Goal: Task Accomplishment & Management: Use online tool/utility

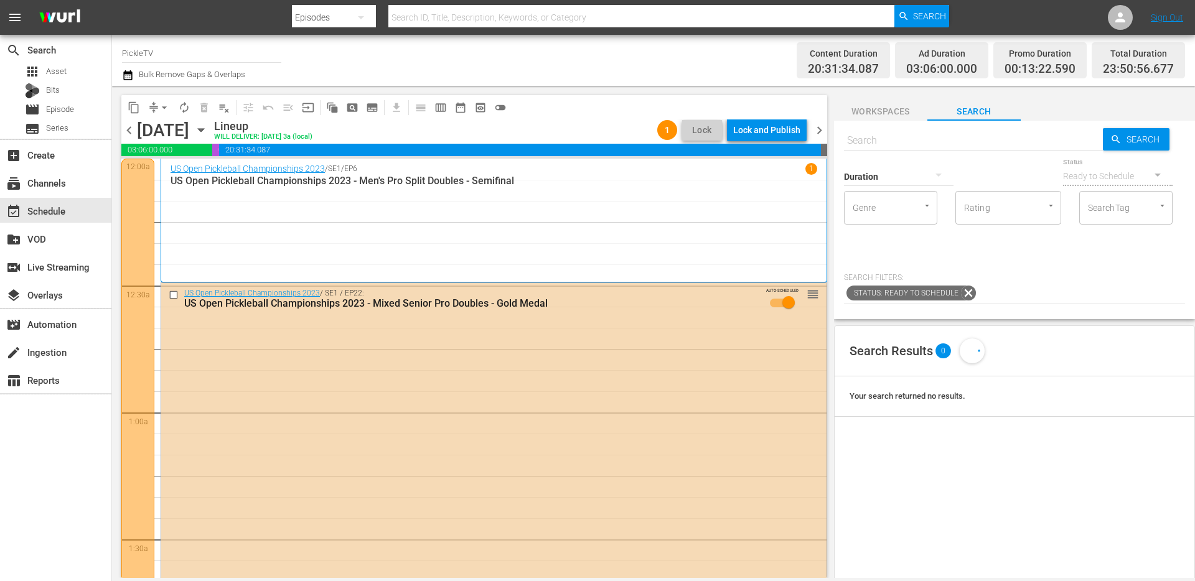
click at [30, 212] on div "event_available Schedule" at bounding box center [35, 209] width 70 height 11
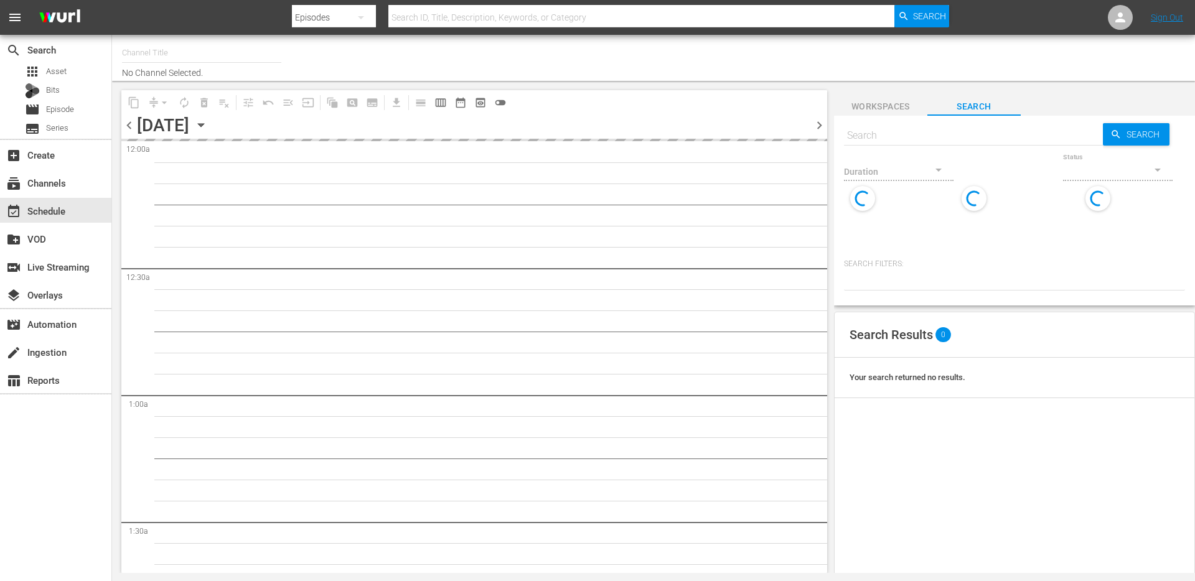
type input "PickleTV (1380)"
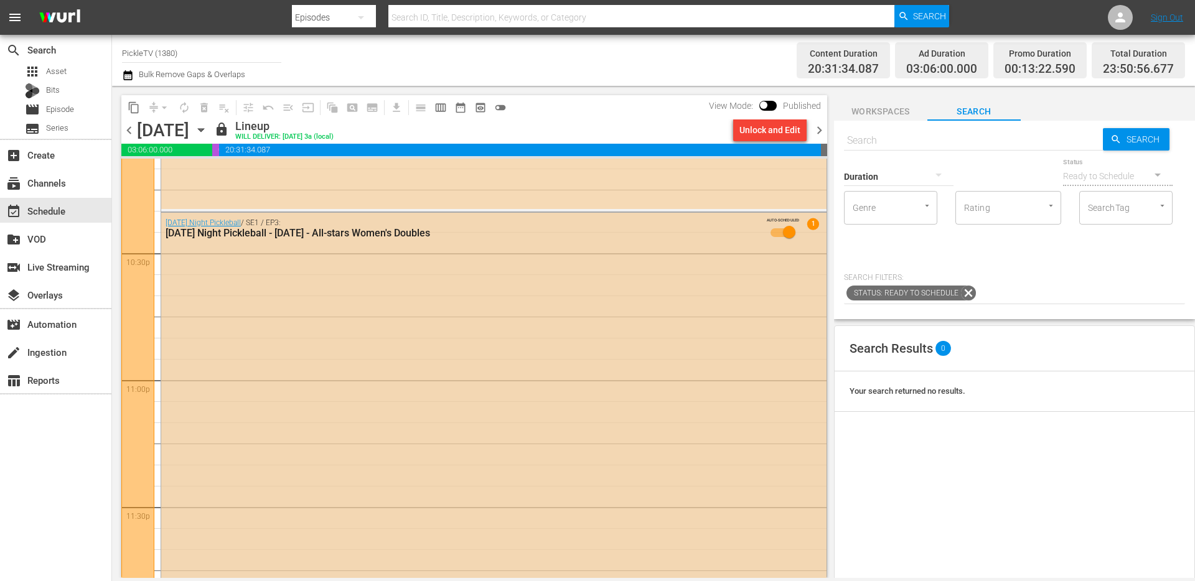
scroll to position [5645, 0]
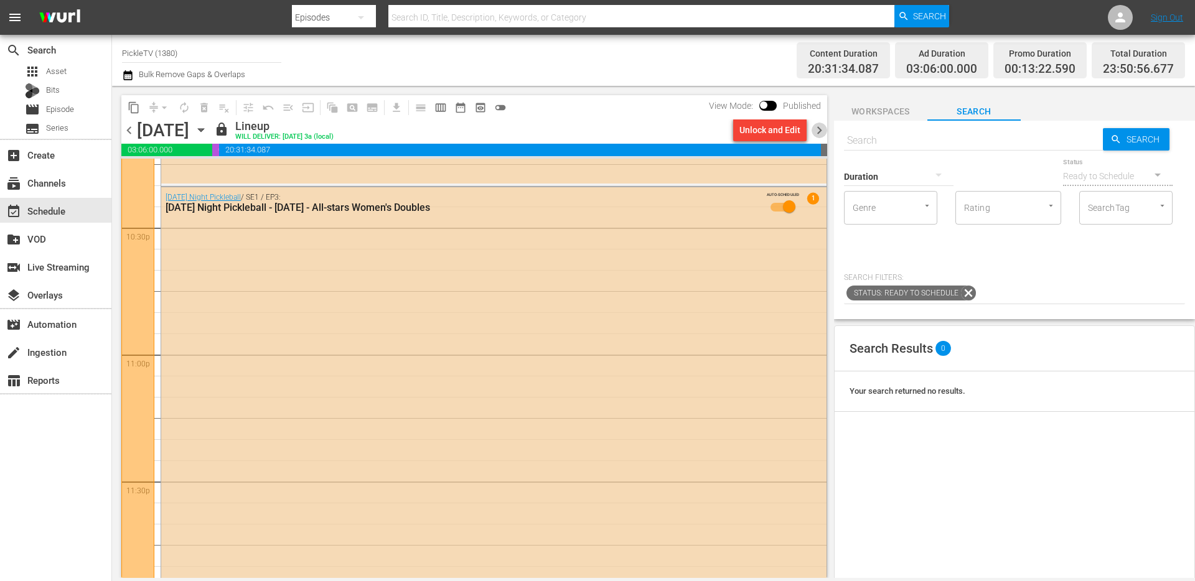
click at [824, 126] on span "chevron_right" at bounding box center [820, 131] width 16 height 16
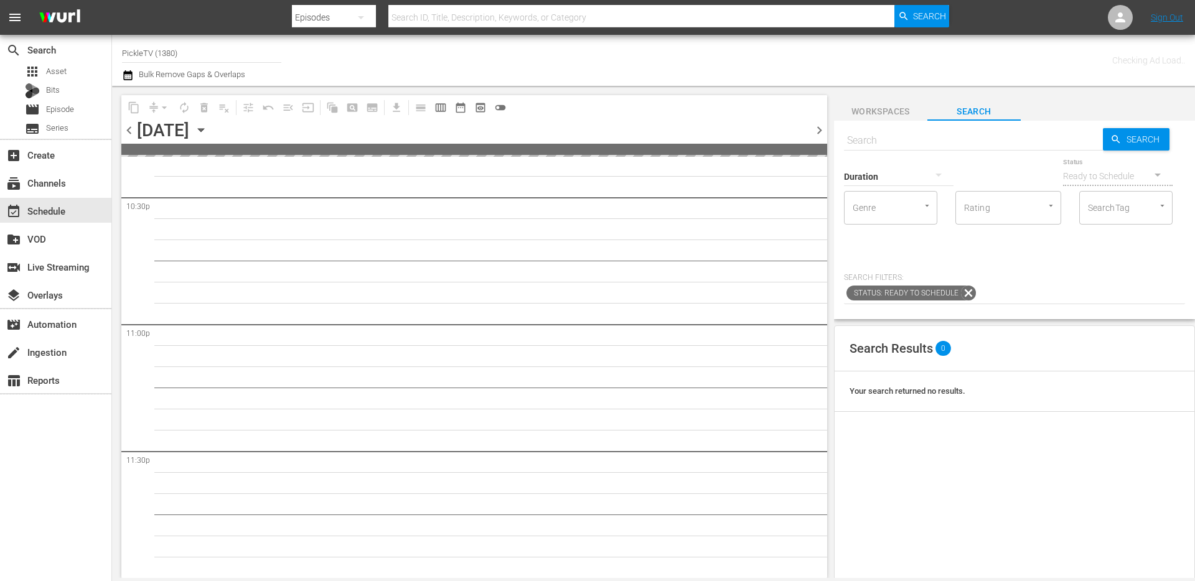
click at [126, 77] on icon "button" at bounding box center [128, 75] width 12 height 15
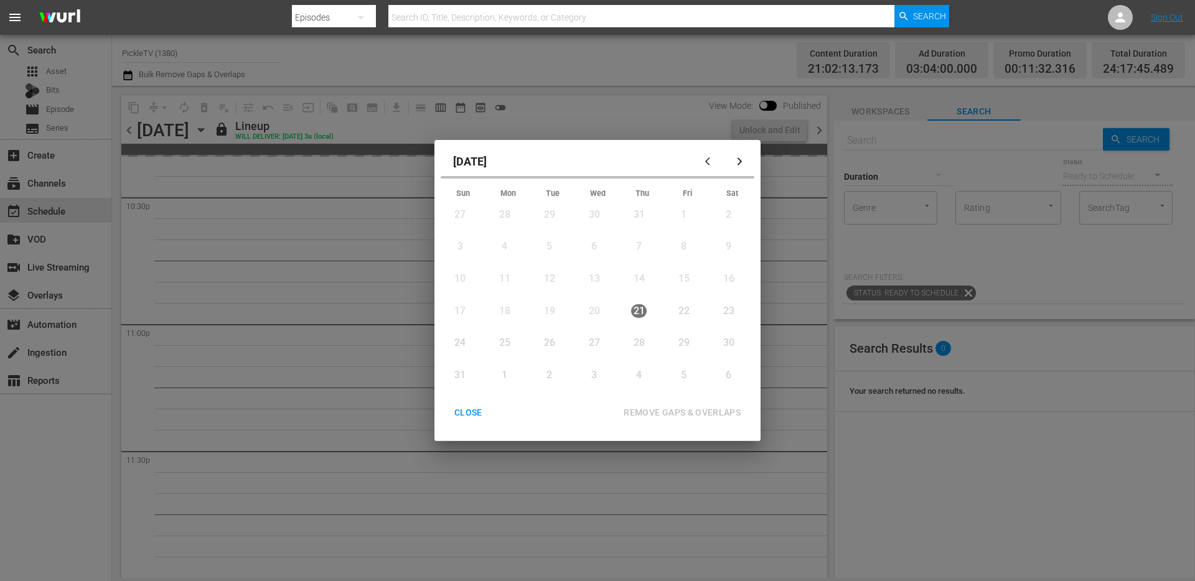
scroll to position [5666, 0]
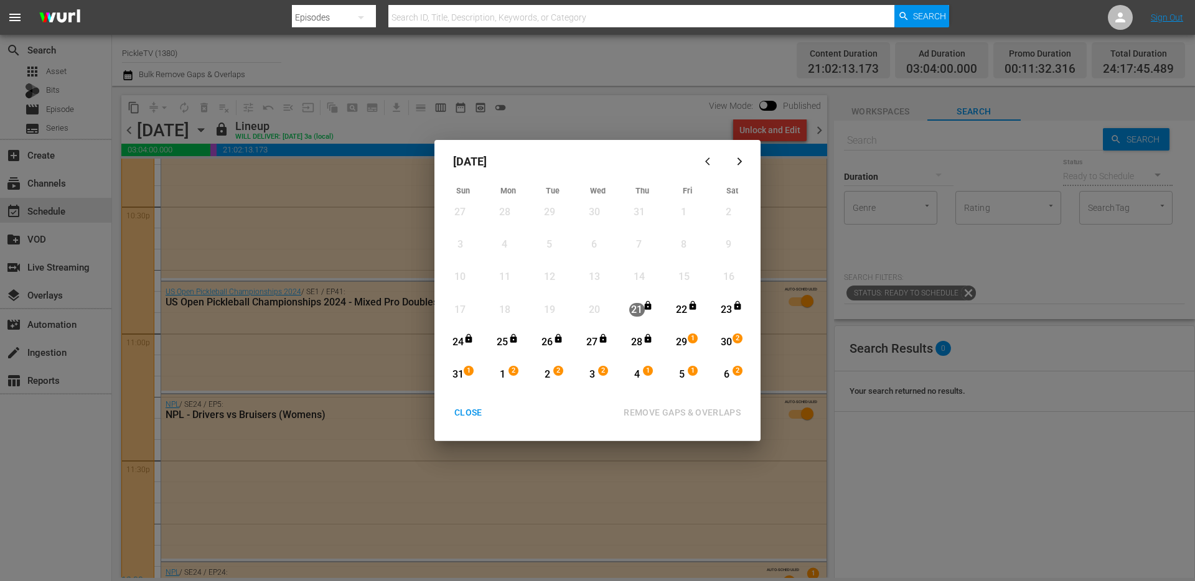
click at [475, 414] on div "CLOSE" at bounding box center [468, 413] width 48 height 16
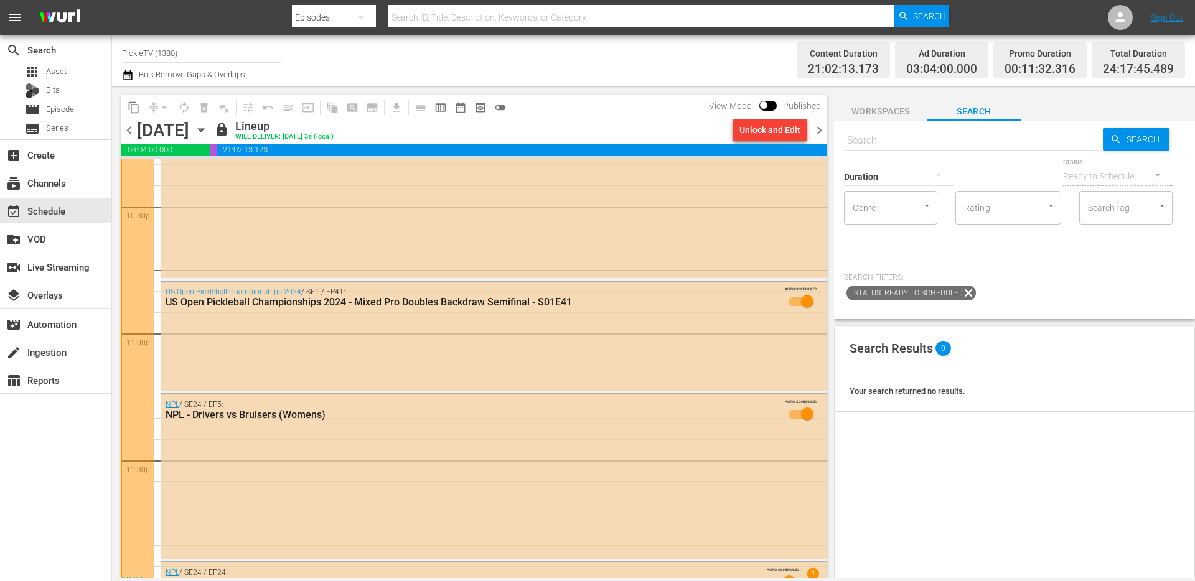
click at [296, 58] on div "Channel Title PickleTV (1380) Bulk Remove Gaps & Overlaps" at bounding box center [412, 60] width 580 height 45
